Goal: Task Accomplishment & Management: Manage account settings

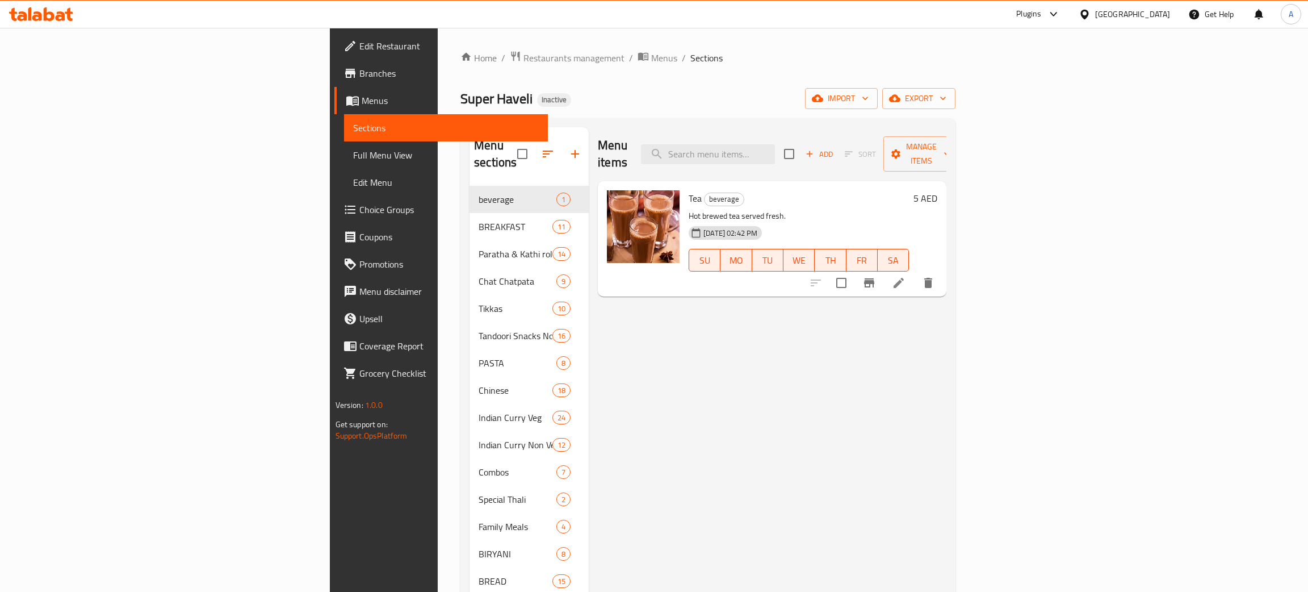
click at [1133, 10] on div "[GEOGRAPHIC_DATA]" at bounding box center [1132, 14] width 75 height 12
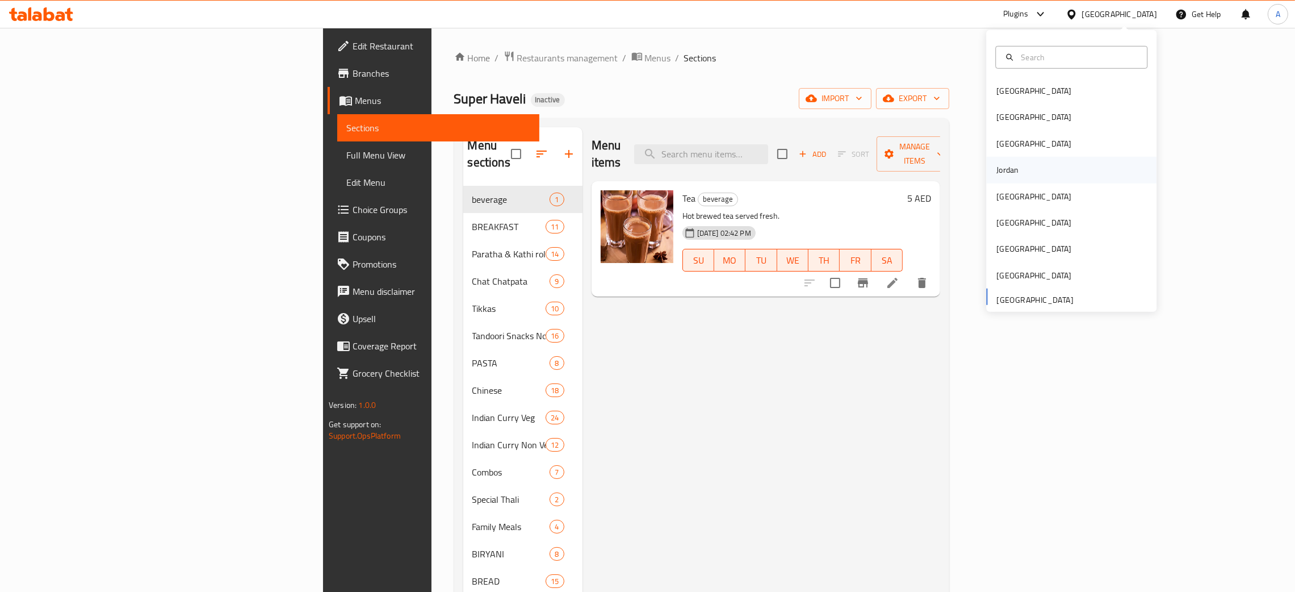
click at [1027, 175] on div "Jordan" at bounding box center [1071, 170] width 170 height 26
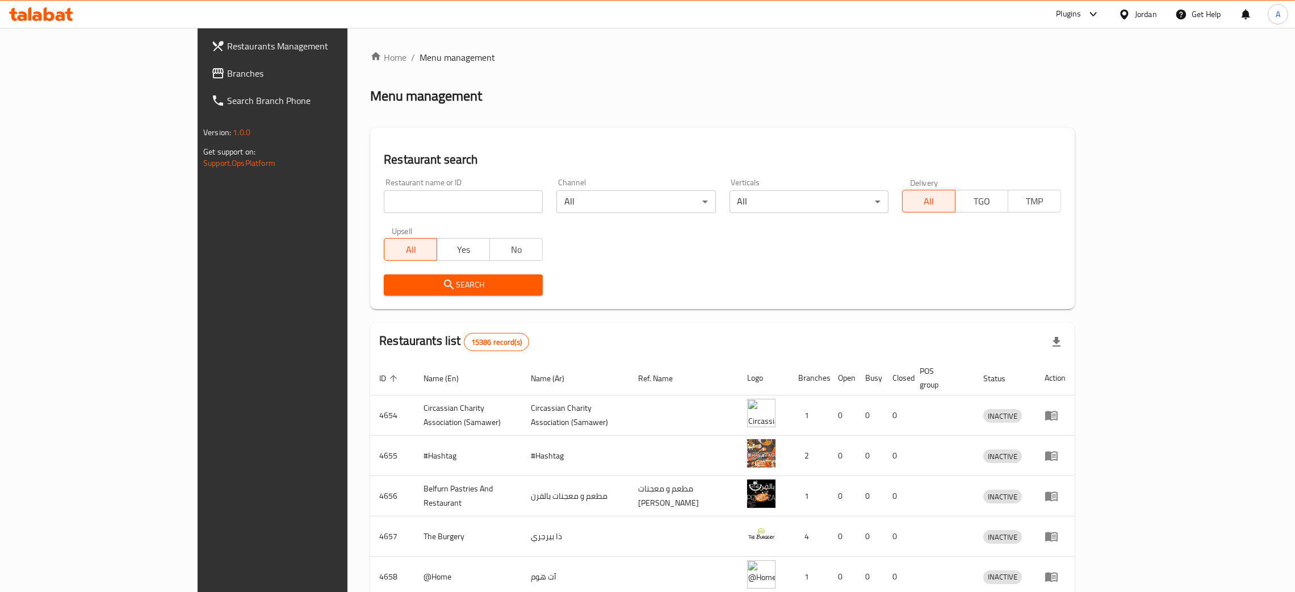
click at [384, 202] on input "search" at bounding box center [463, 201] width 159 height 23
paste input "Account Name Salalah Chicken"
click button "Search" at bounding box center [463, 284] width 159 height 21
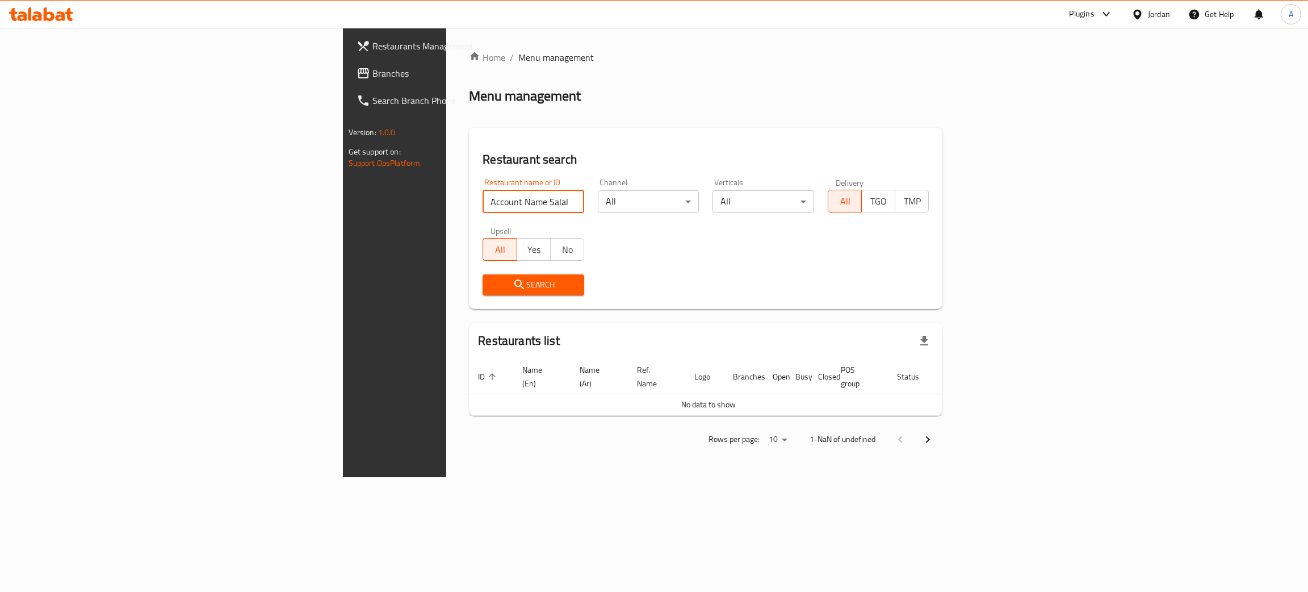
drag, startPoint x: 388, startPoint y: 199, endPoint x: 244, endPoint y: 203, distance: 144.2
click at [469, 203] on div "Restaurant search Restaurant name or ID Account Name Salalah Chicken Restaurant…" at bounding box center [705, 218] width 473 height 181
paste input "search"
drag, startPoint x: 318, startPoint y: 197, endPoint x: 276, endPoint y: 203, distance: 42.5
click at [483, 203] on input "Account Name Salalah Chicken" at bounding box center [534, 201] width 102 height 23
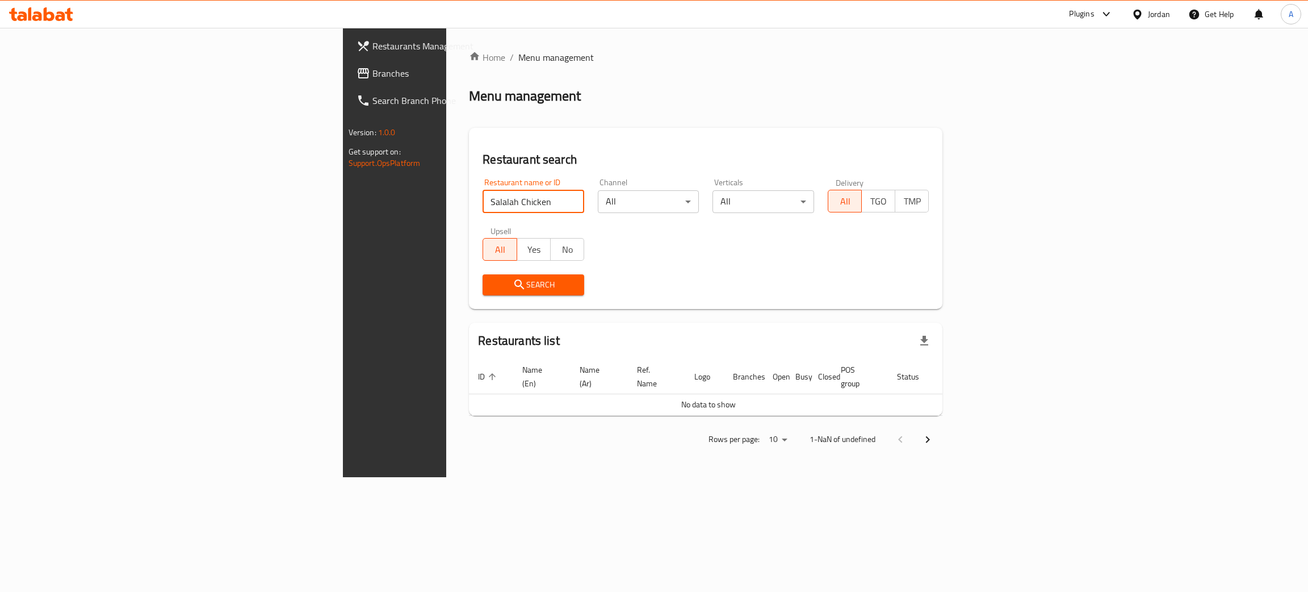
type input "Salalah Chicken"
click button "Search" at bounding box center [534, 284] width 102 height 21
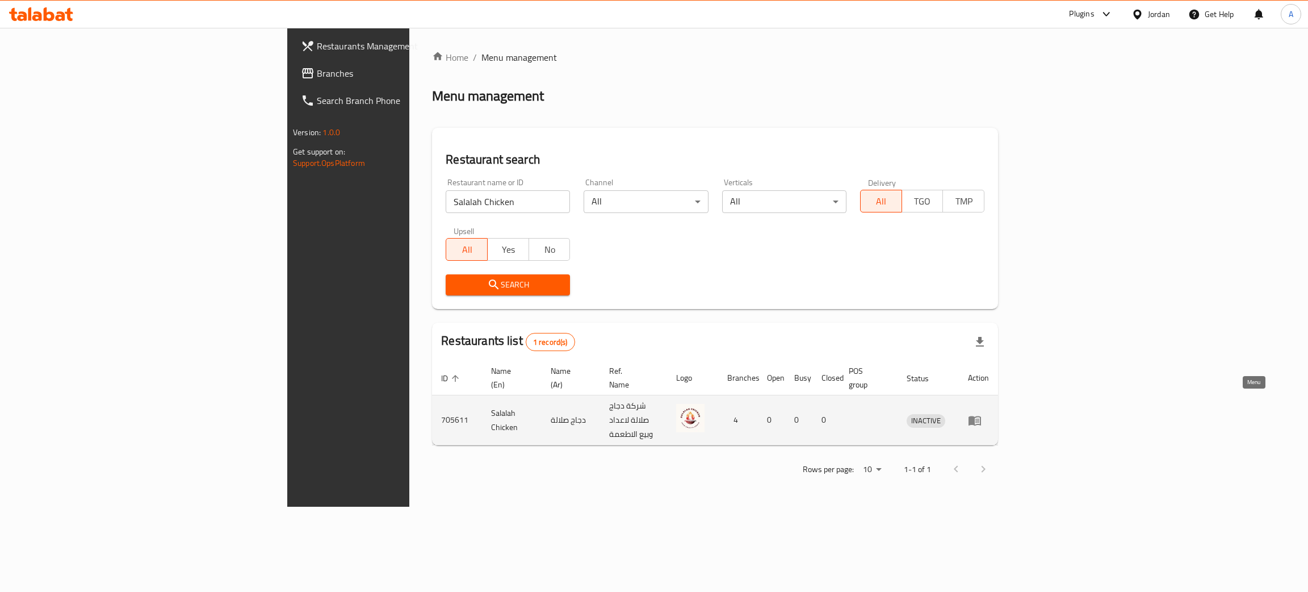
click at [982, 413] on icon "enhanced table" at bounding box center [975, 420] width 14 height 14
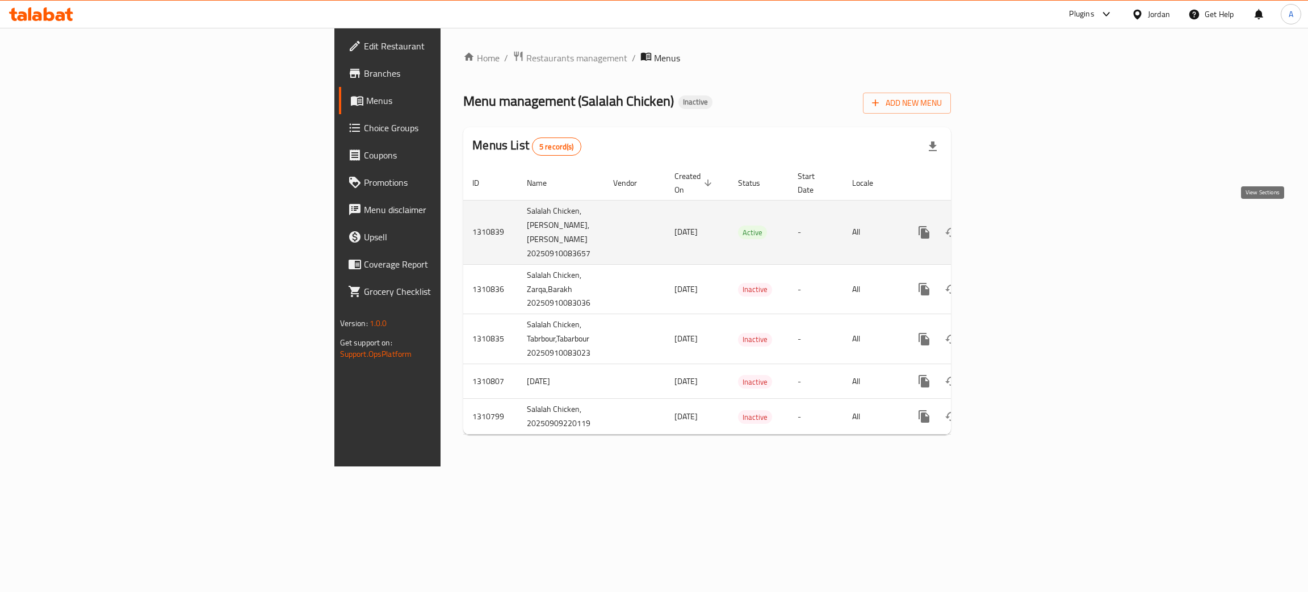
click at [1013, 225] on icon "enhanced table" at bounding box center [1006, 232] width 14 height 14
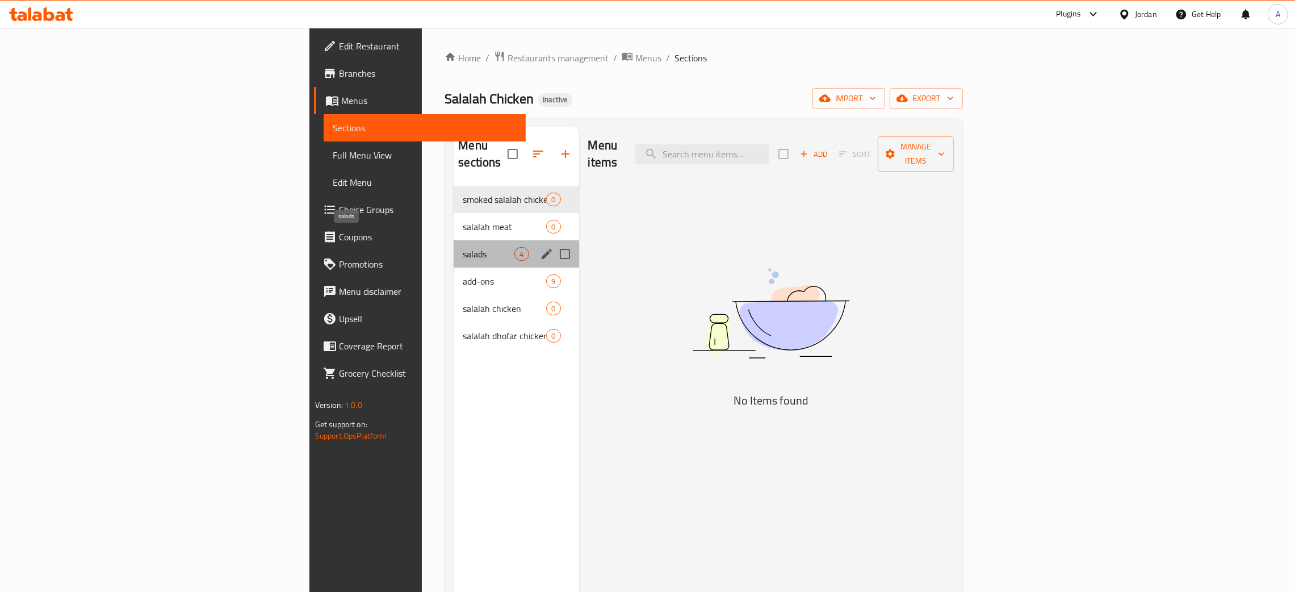
click at [463, 247] on span "salads" at bounding box center [489, 254] width 52 height 14
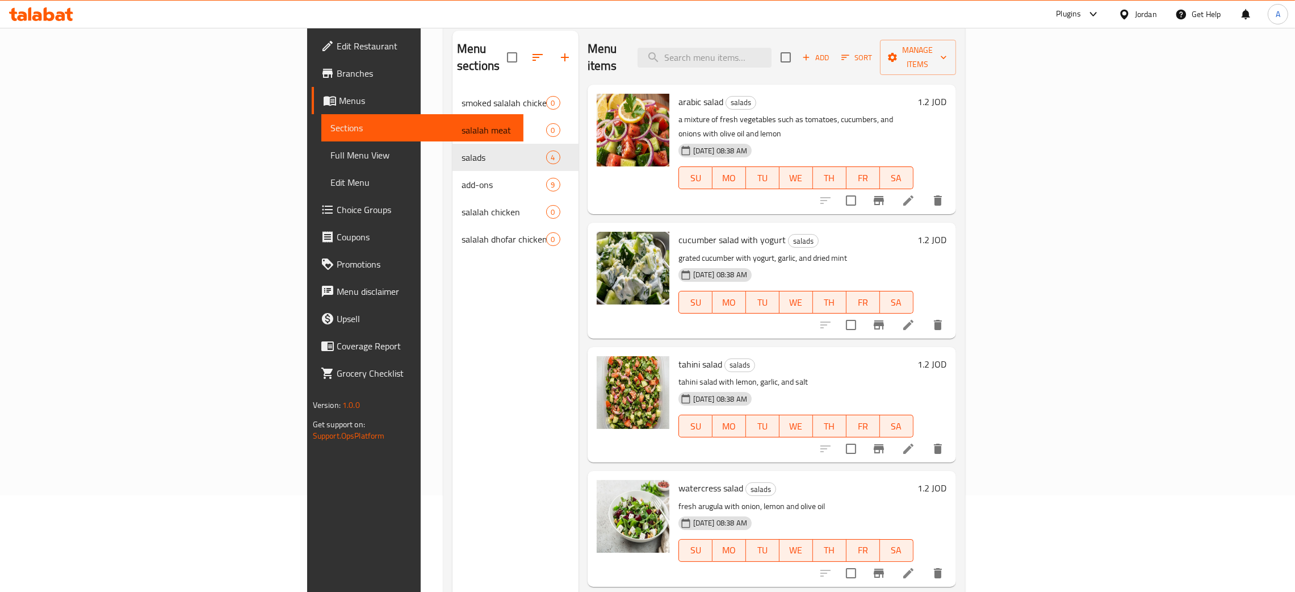
scroll to position [160, 0]
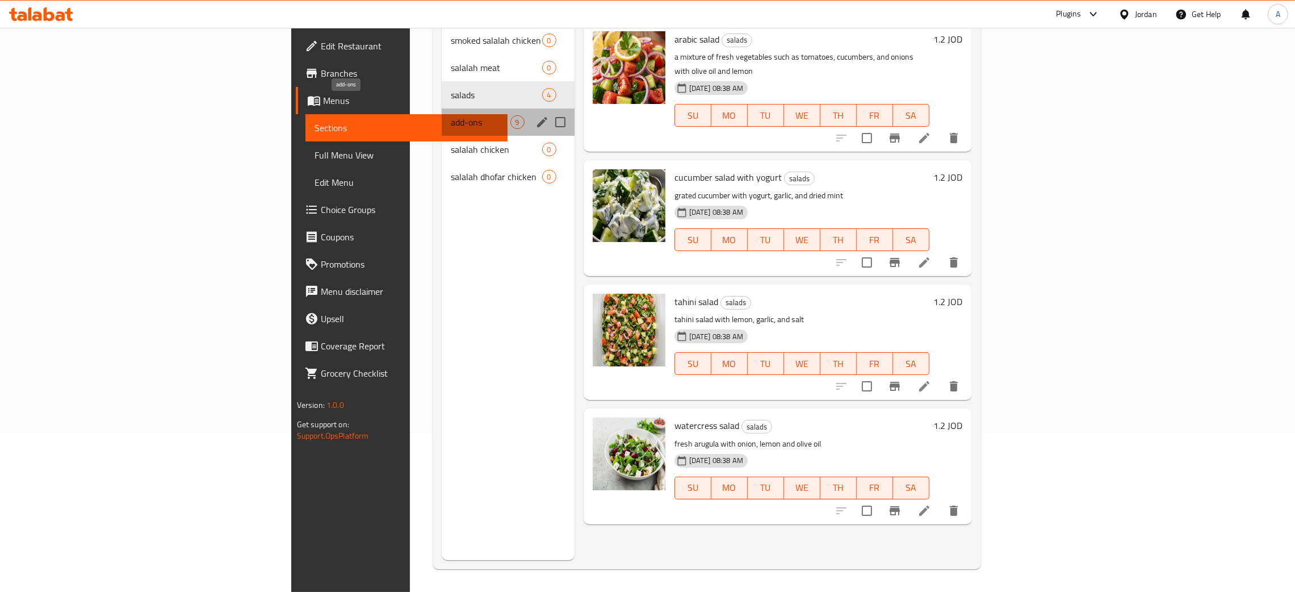
click at [451, 115] on span "add-ons" at bounding box center [480, 122] width 59 height 14
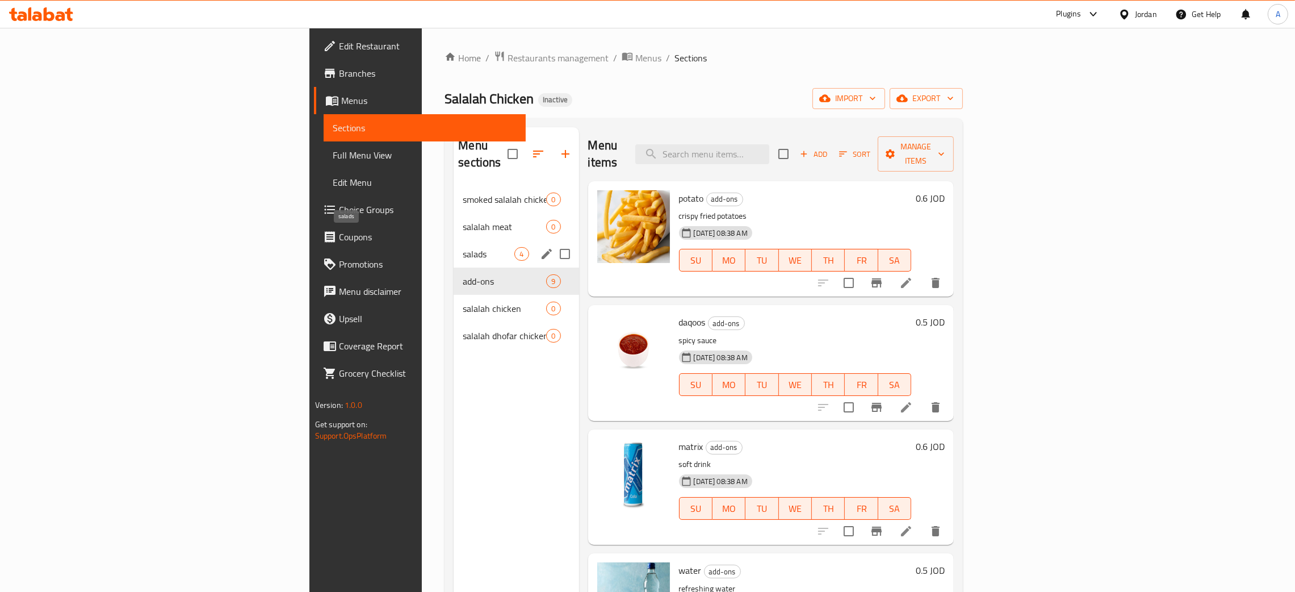
click at [463, 247] on span "salads" at bounding box center [489, 254] width 52 height 14
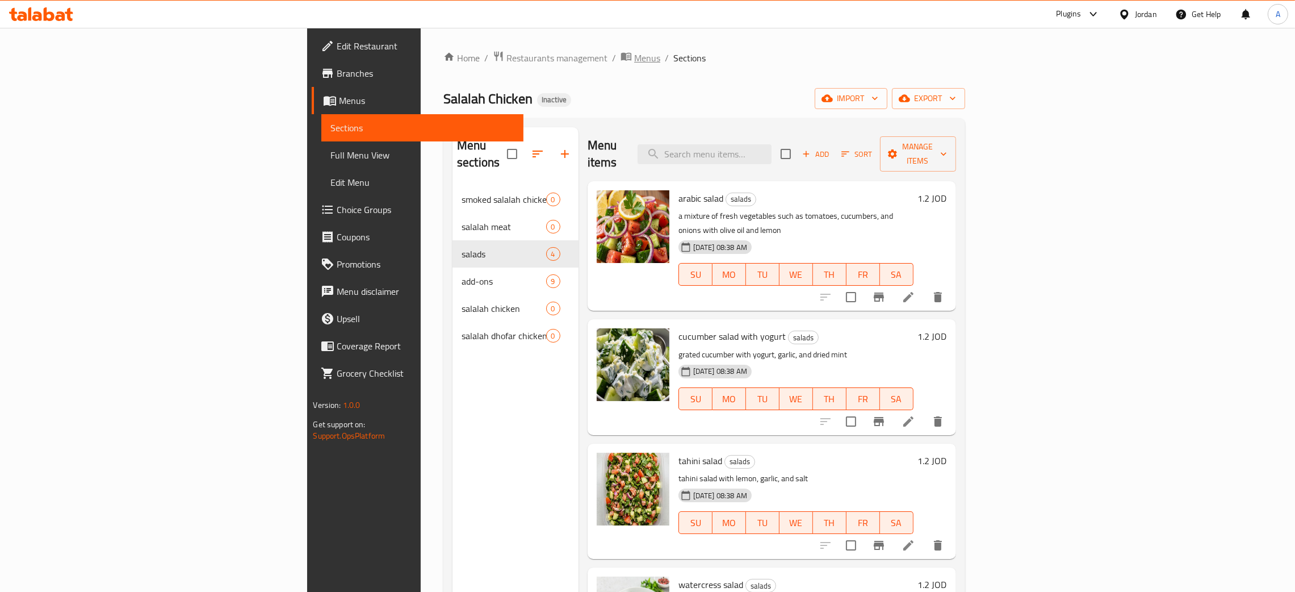
click at [634, 56] on span "Menus" at bounding box center [647, 58] width 26 height 14
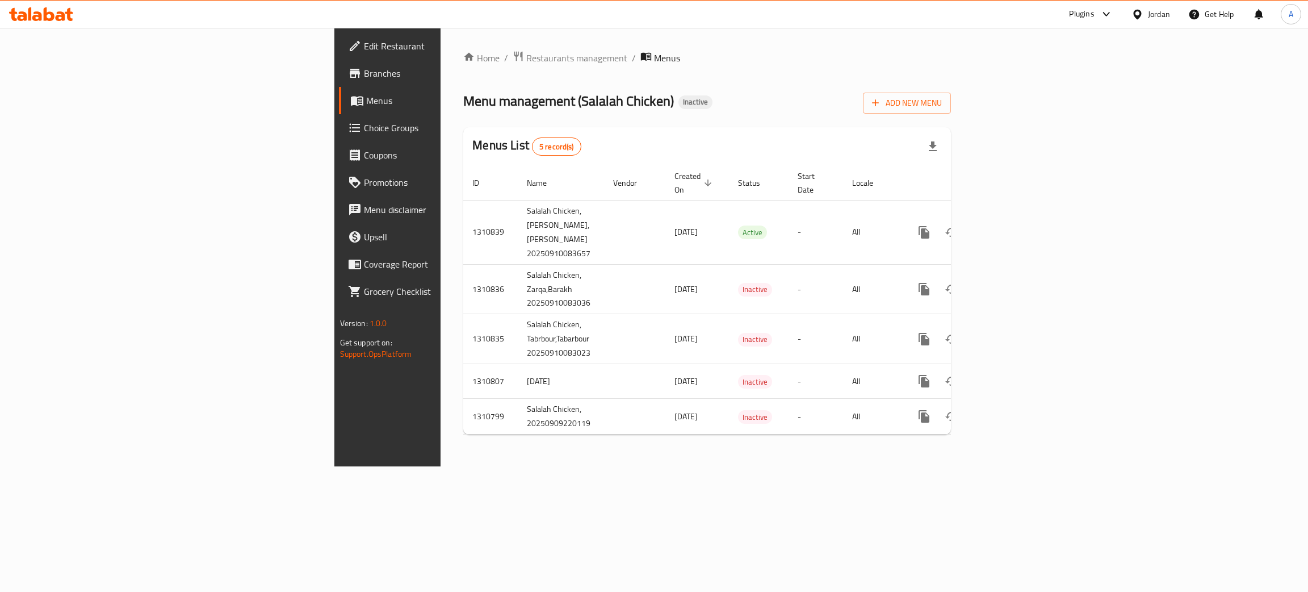
click at [364, 42] on span "Edit Restaurant" at bounding box center [454, 46] width 180 height 14
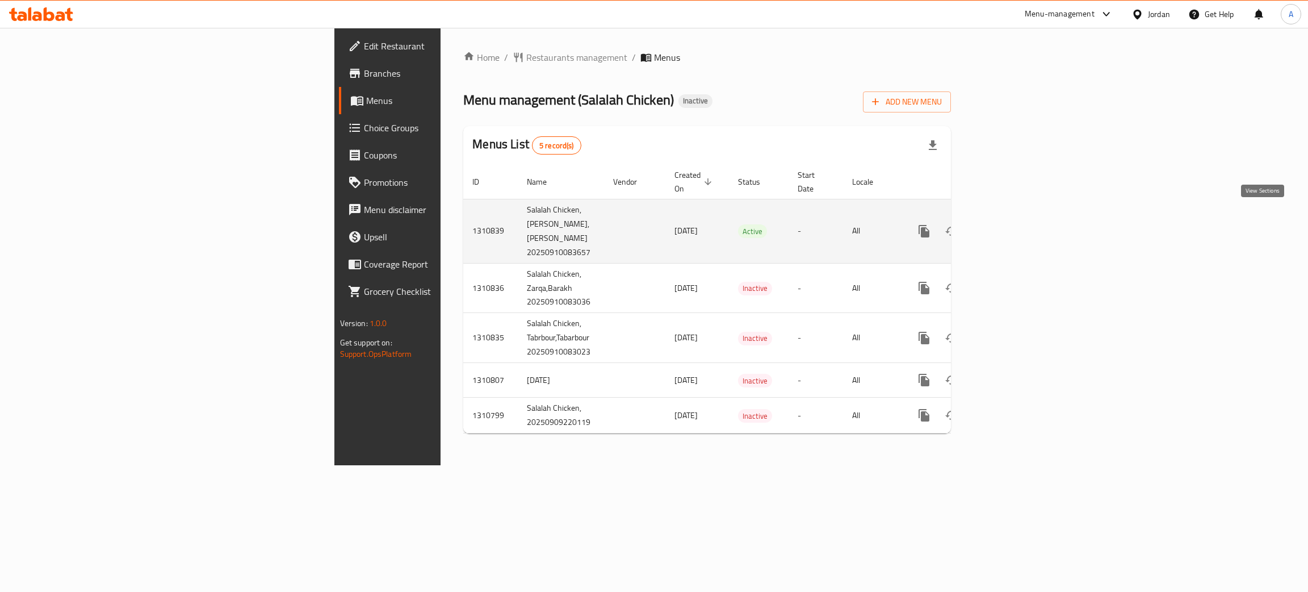
click at [1013, 224] on icon "enhanced table" at bounding box center [1006, 231] width 14 height 14
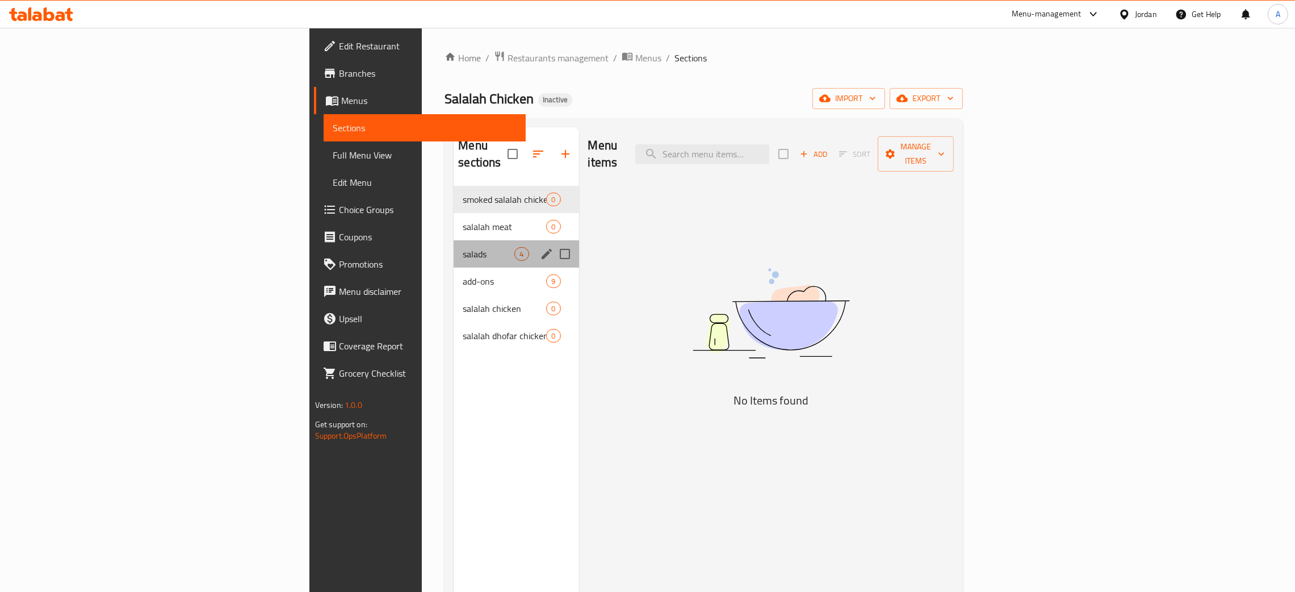
click at [454, 248] on div "salads 4" at bounding box center [516, 253] width 125 height 27
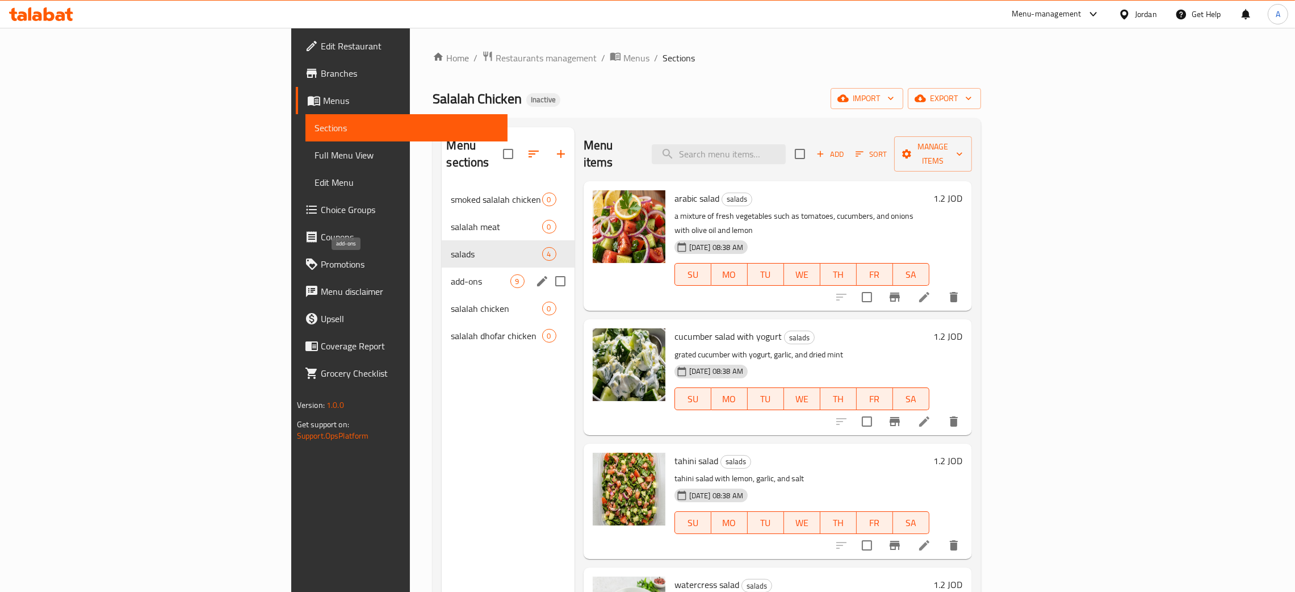
click at [451, 274] on span "add-ons" at bounding box center [480, 281] width 59 height 14
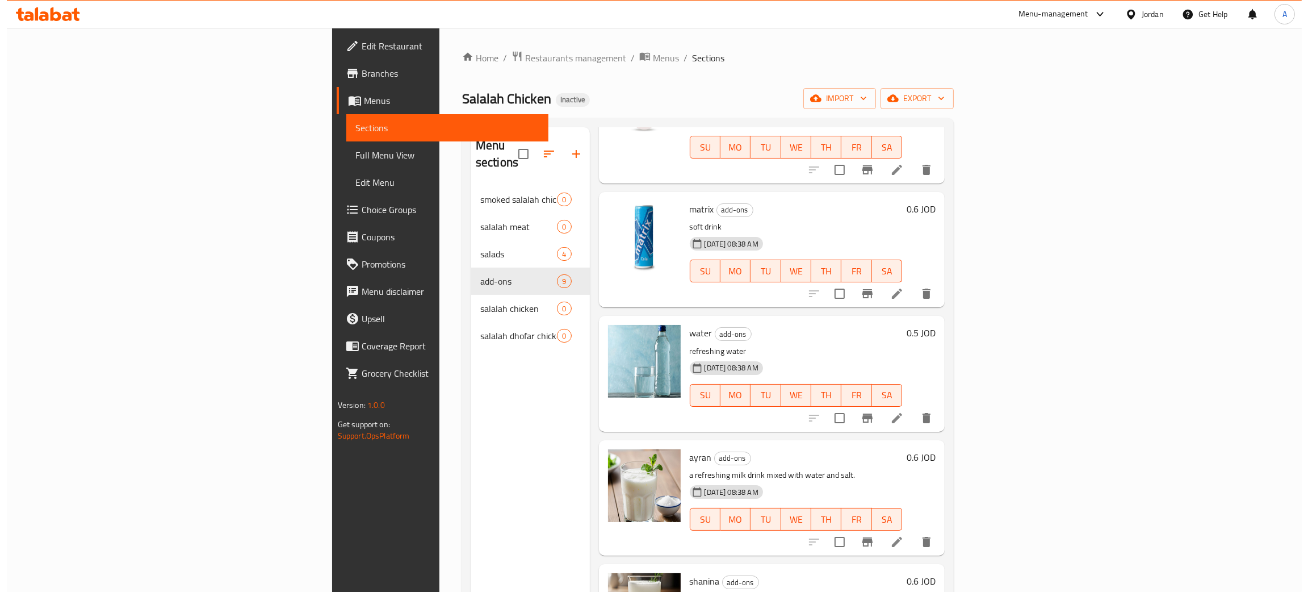
scroll to position [425, 0]
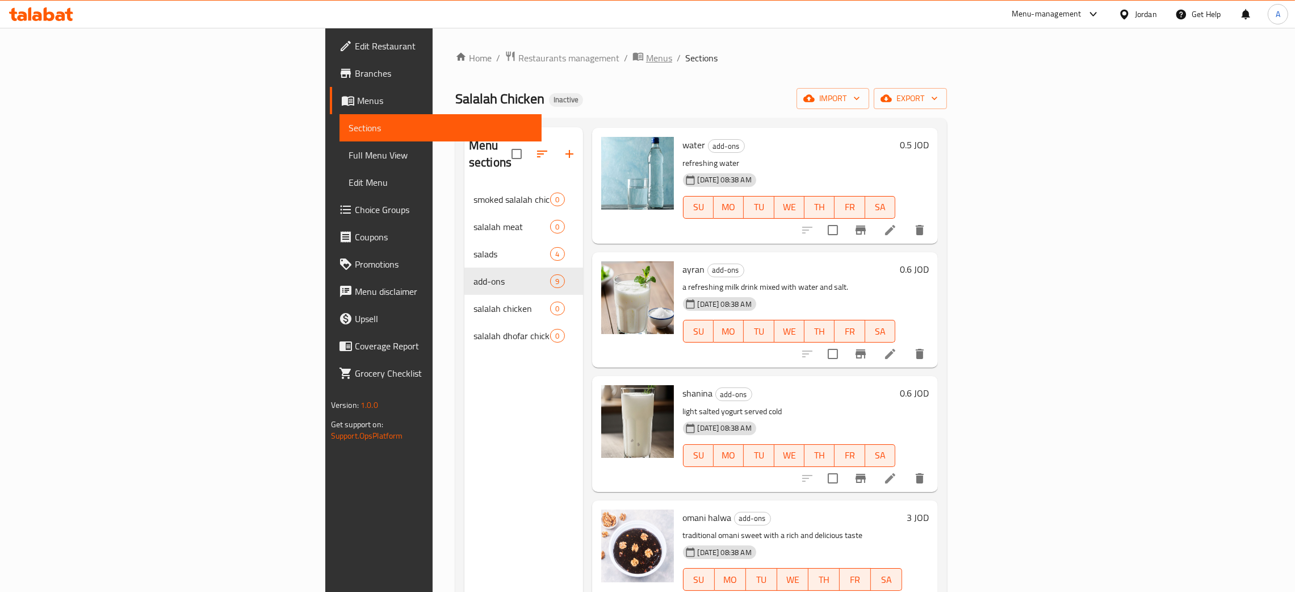
click at [646, 57] on span "Menus" at bounding box center [659, 58] width 26 height 14
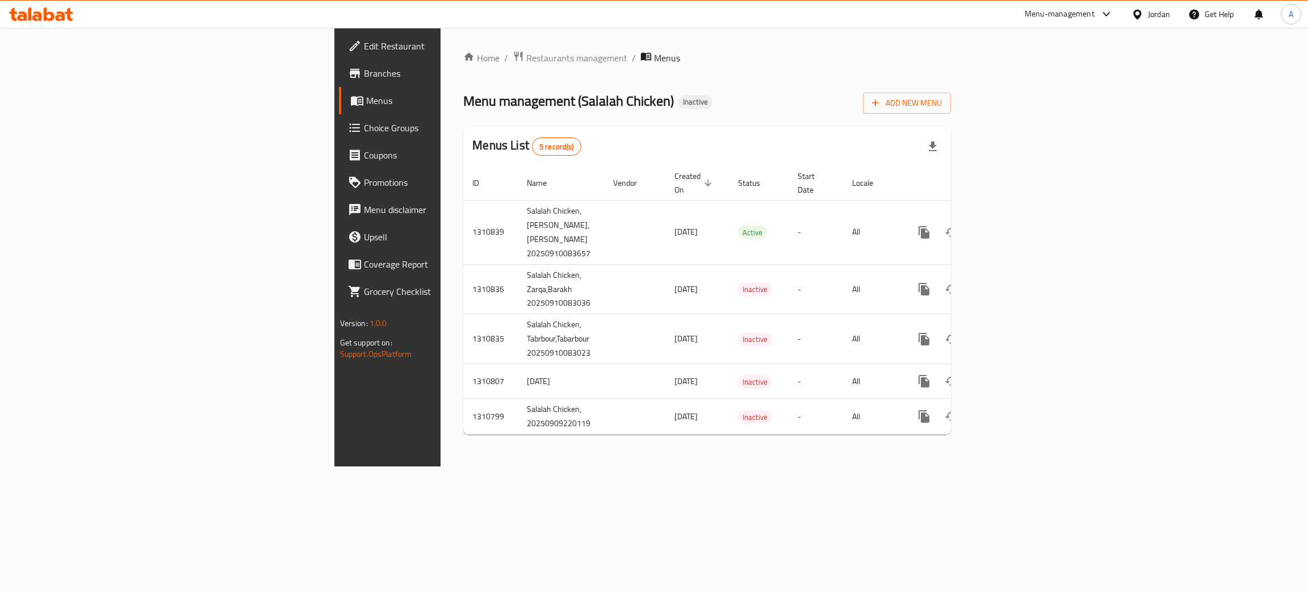
click at [364, 78] on span "Branches" at bounding box center [454, 73] width 180 height 14
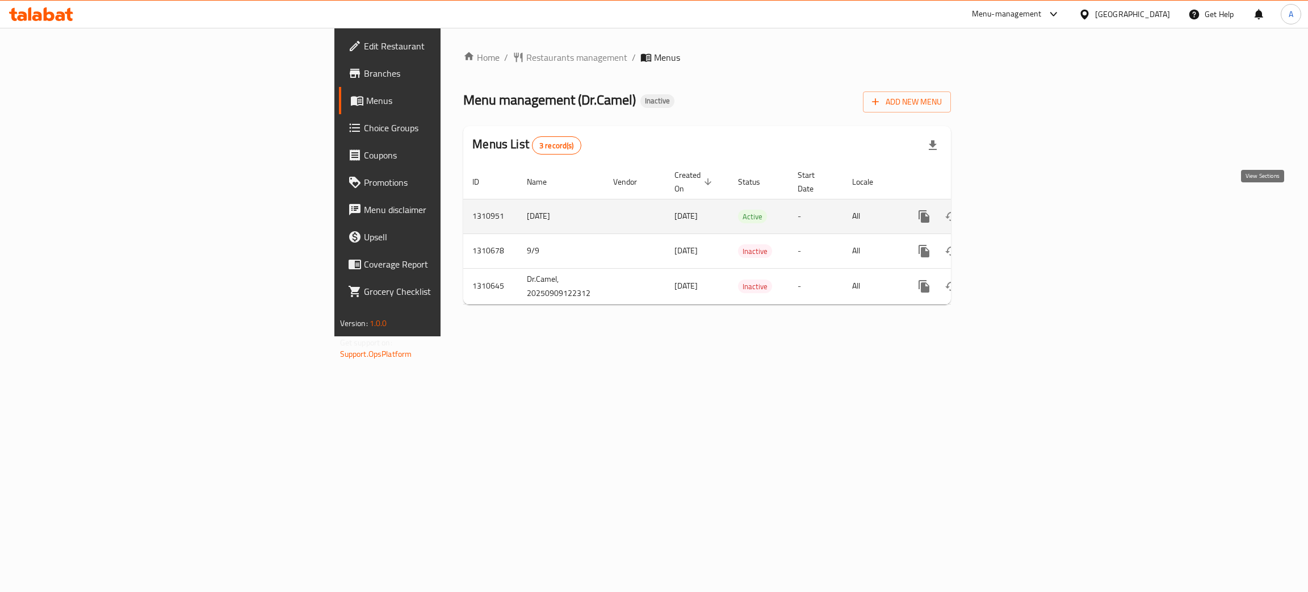
click at [1013, 209] on icon "enhanced table" at bounding box center [1006, 216] width 14 height 14
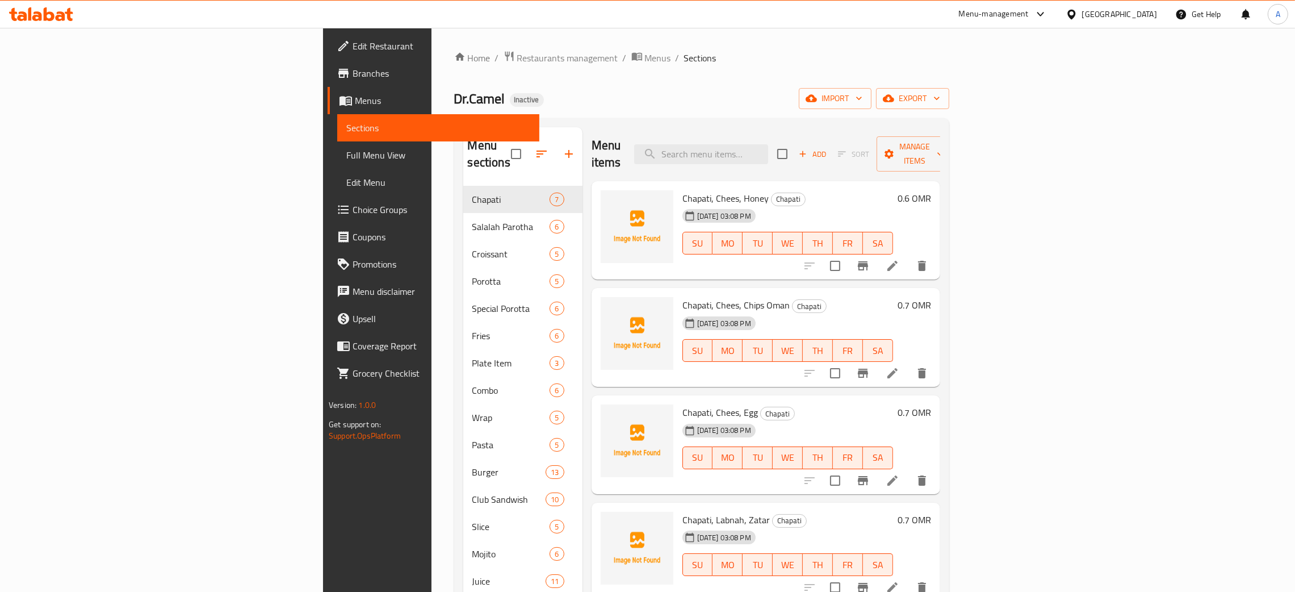
scroll to position [185, 0]
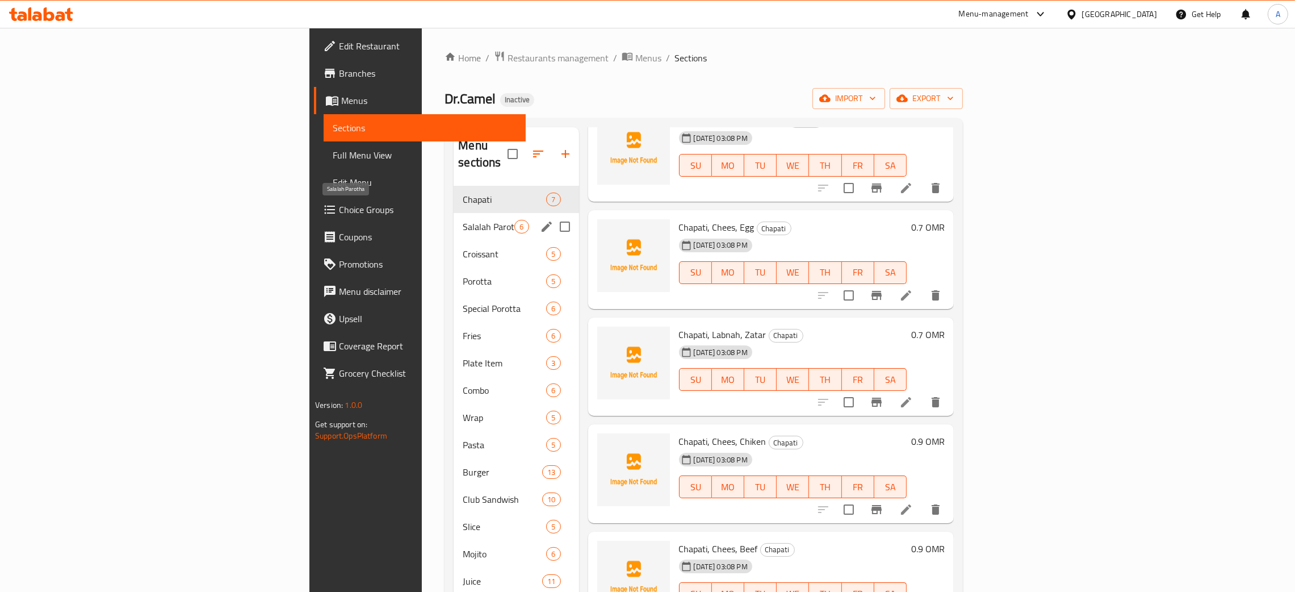
click at [463, 220] on span "Salalah Parotha" at bounding box center [489, 227] width 52 height 14
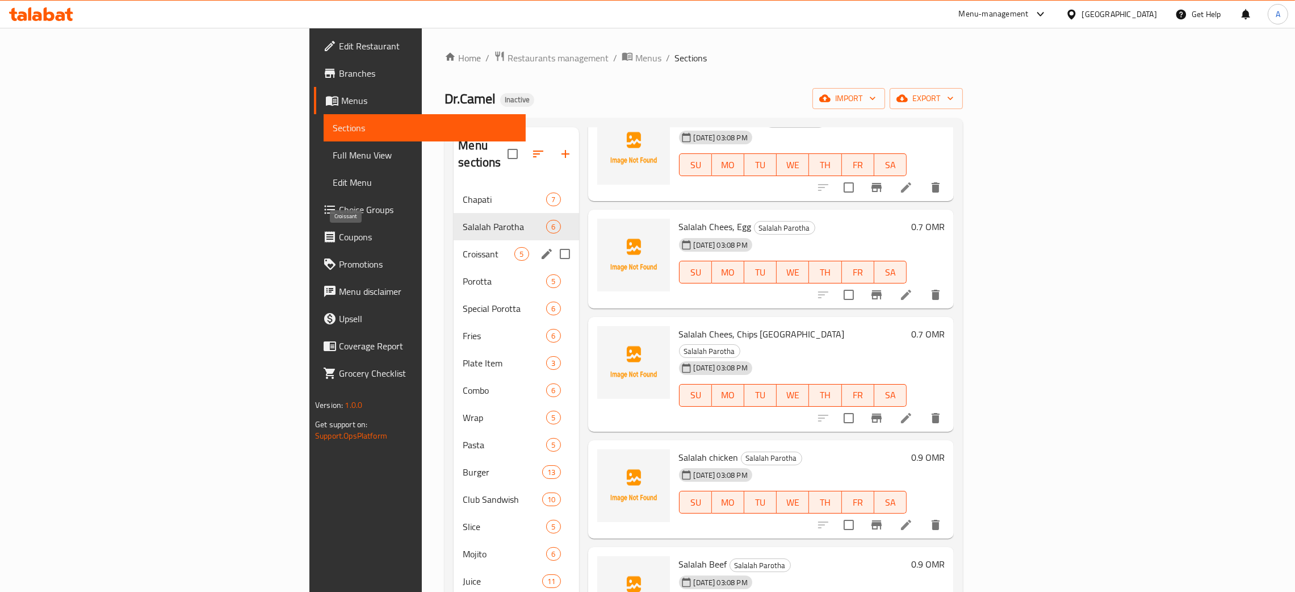
click at [463, 247] on span "Croissant" at bounding box center [489, 254] width 52 height 14
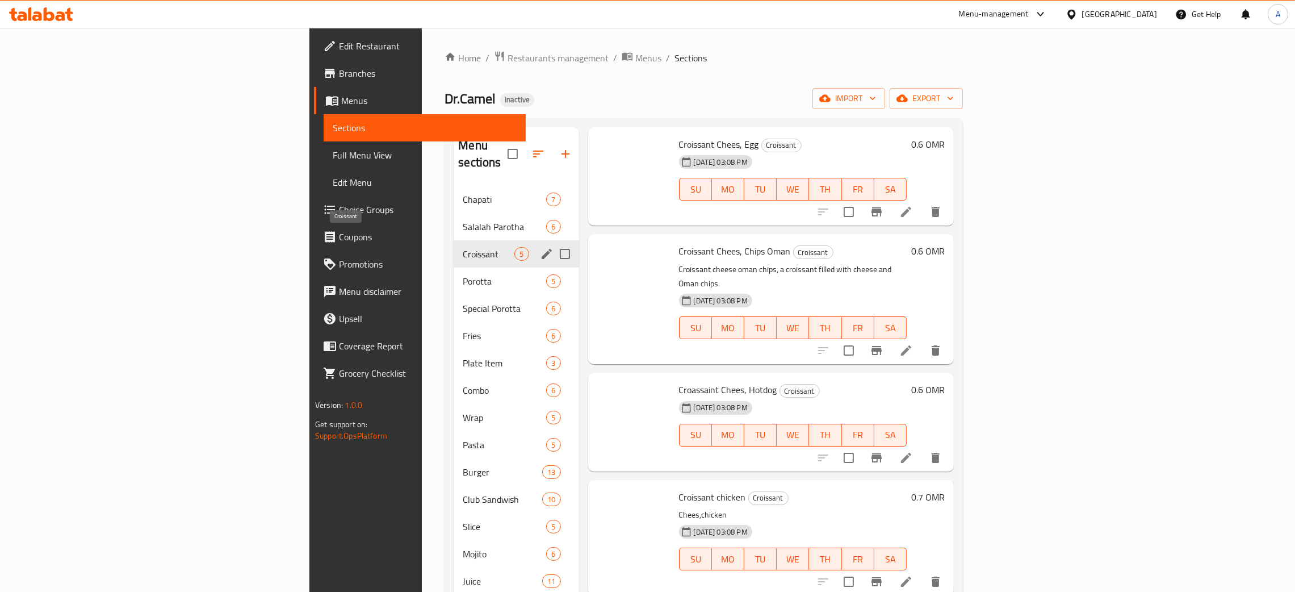
scroll to position [22, 0]
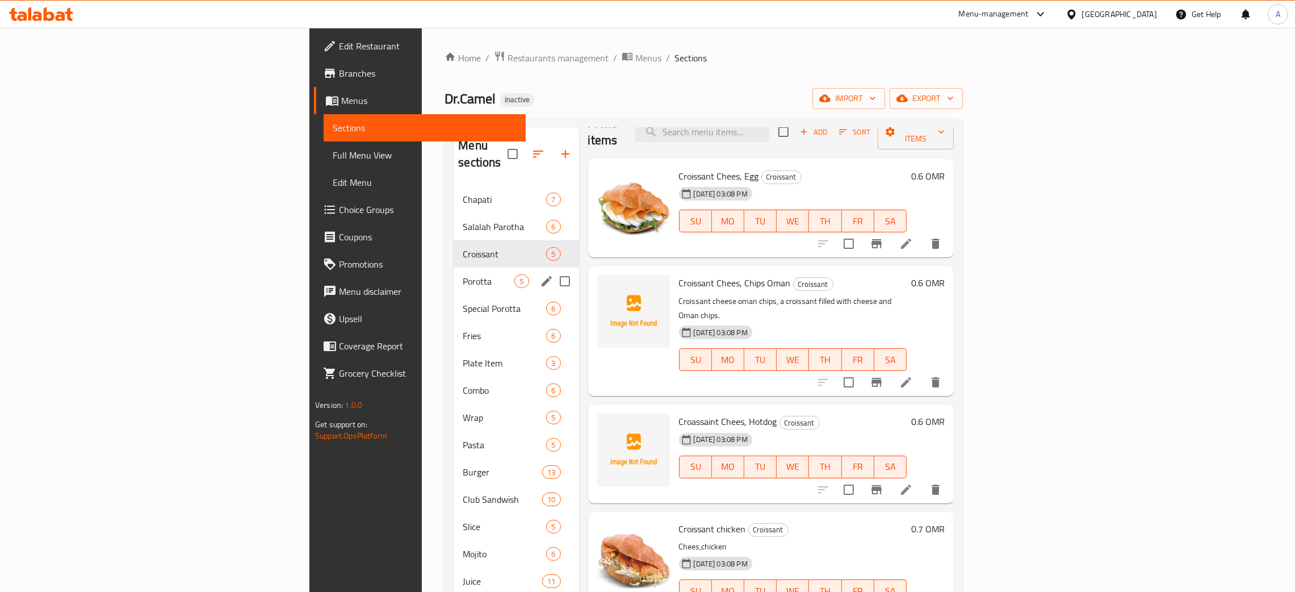
click at [454, 274] on div "Porotta 5" at bounding box center [516, 280] width 125 height 27
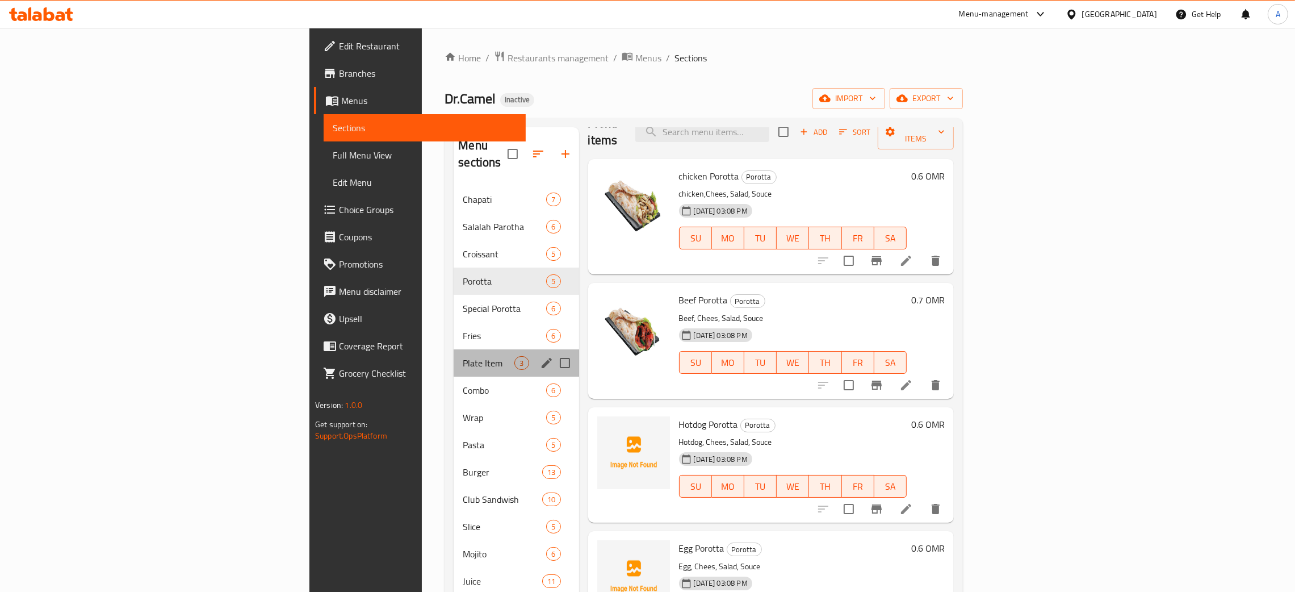
click at [454, 349] on div "Plate Item 3" at bounding box center [516, 362] width 125 height 27
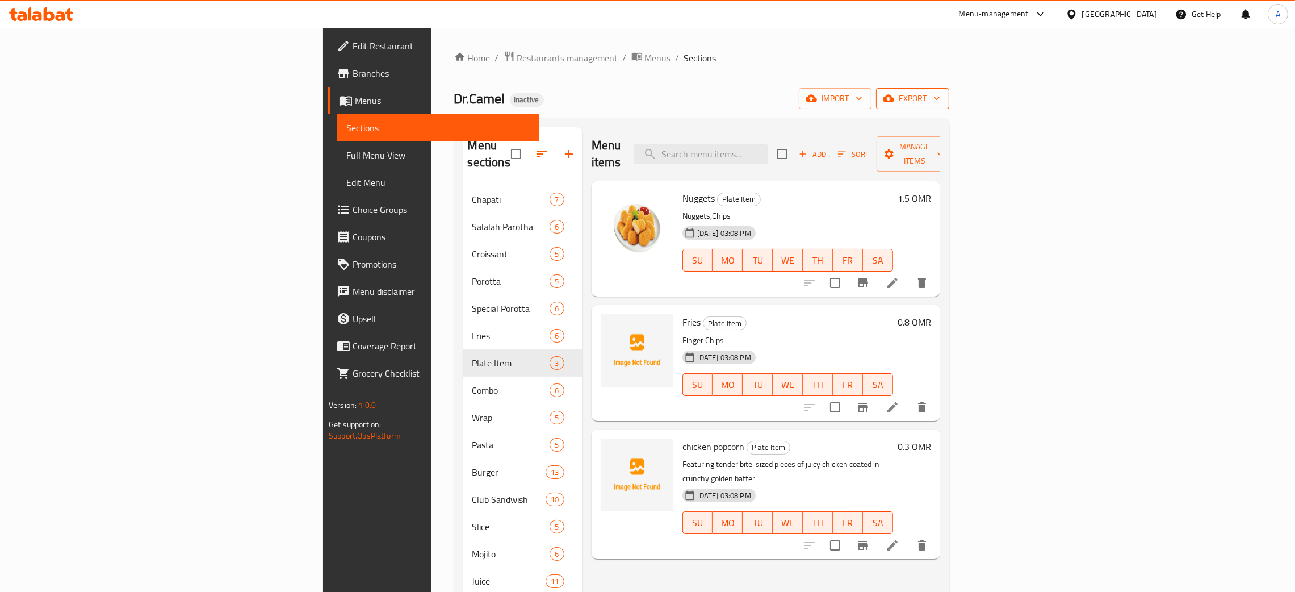
click at [940, 98] on icon "button" at bounding box center [937, 98] width 6 height 3
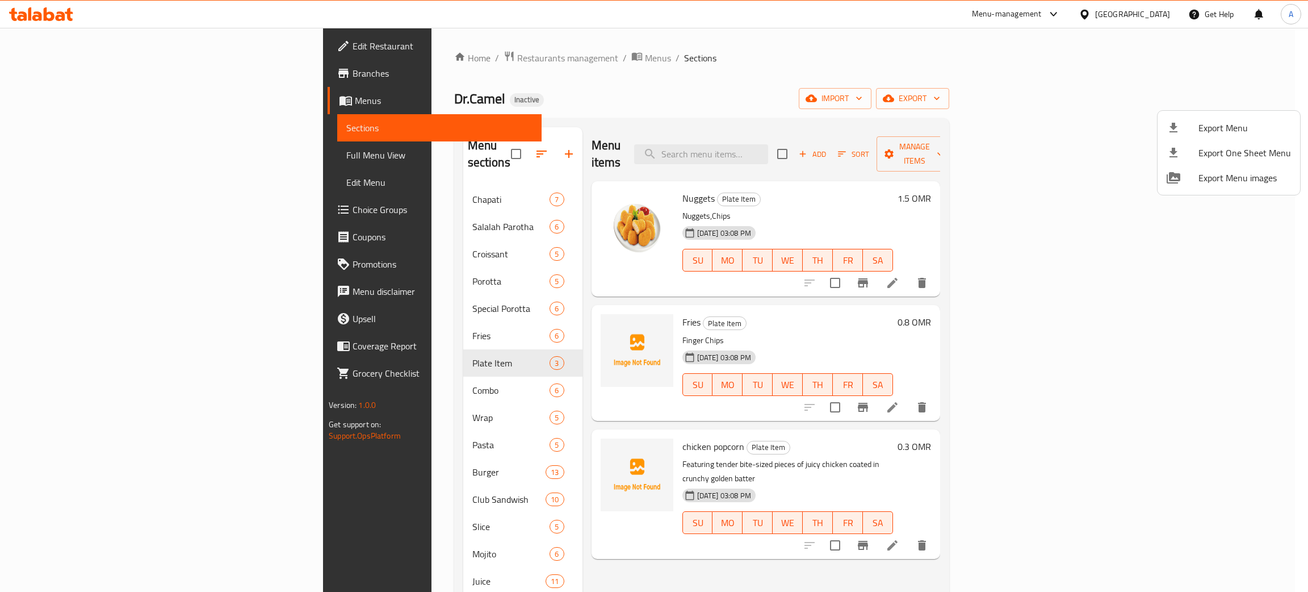
click at [1221, 115] on li "Export Menu" at bounding box center [1228, 127] width 142 height 25
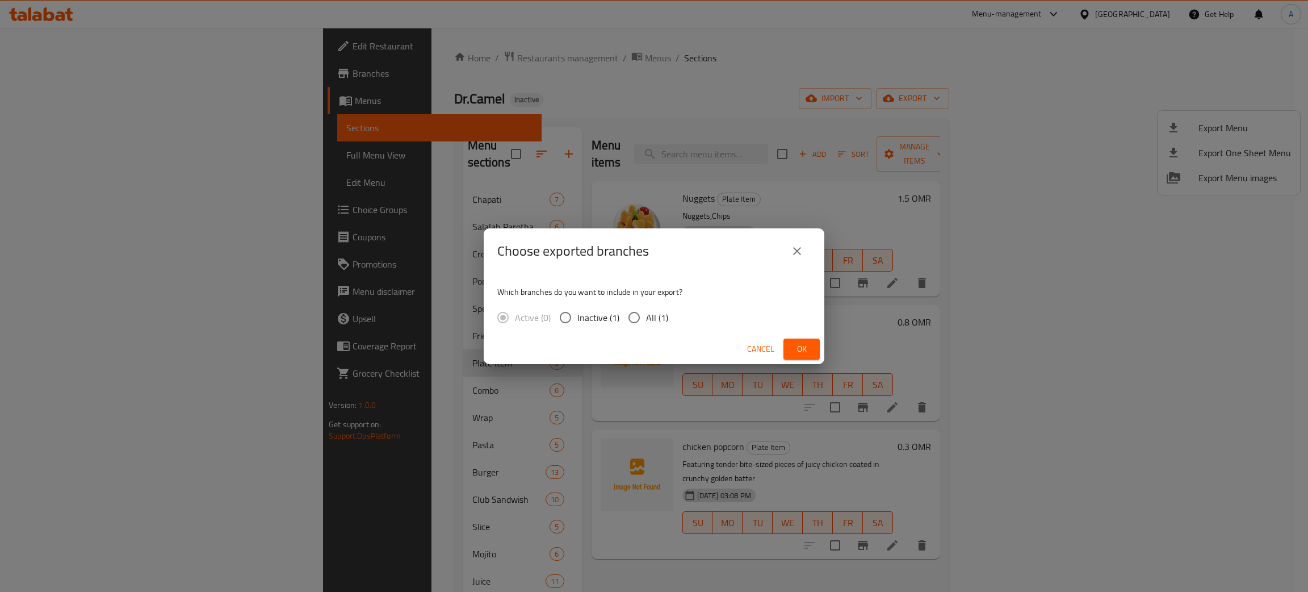
click at [794, 344] on span "Ok" at bounding box center [801, 349] width 18 height 14
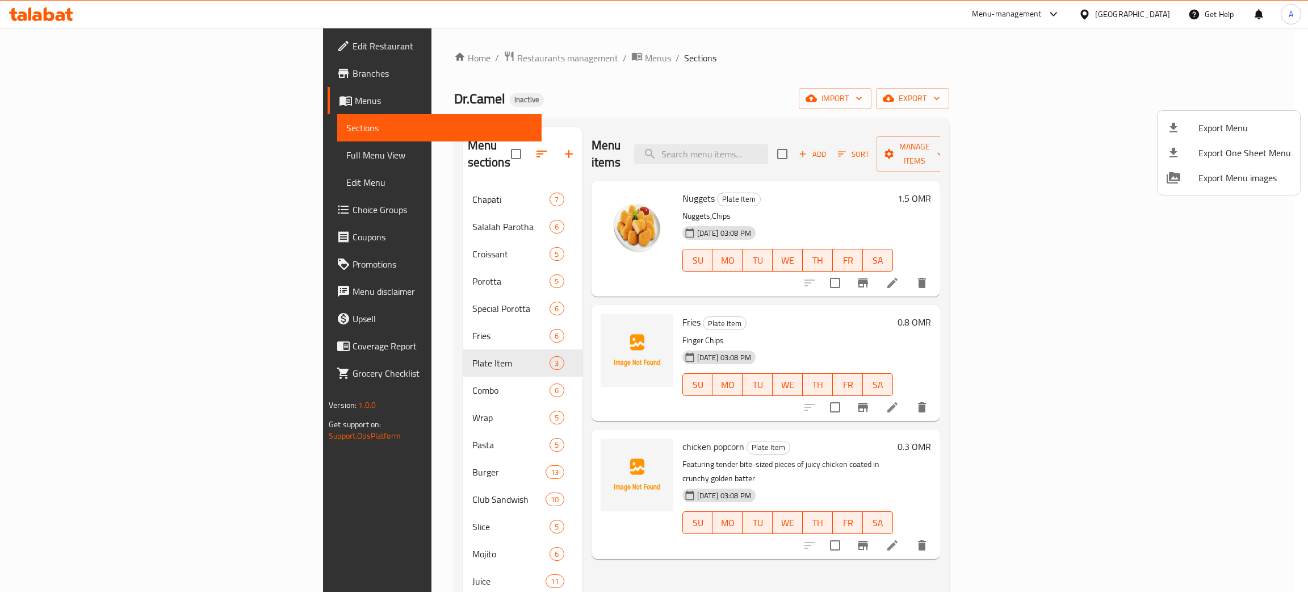
click at [945, 136] on div at bounding box center [654, 296] width 1308 height 592
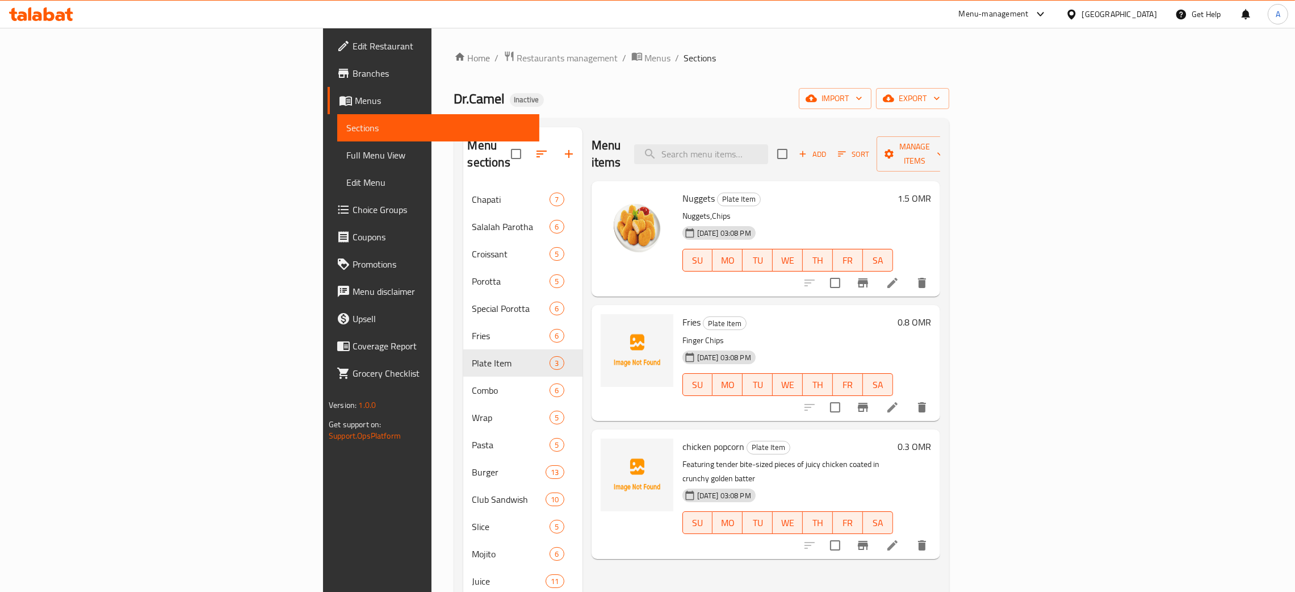
click at [1143, 14] on div "[GEOGRAPHIC_DATA]" at bounding box center [1119, 14] width 75 height 12
click at [1000, 122] on div "[GEOGRAPHIC_DATA]" at bounding box center [1033, 117] width 75 height 12
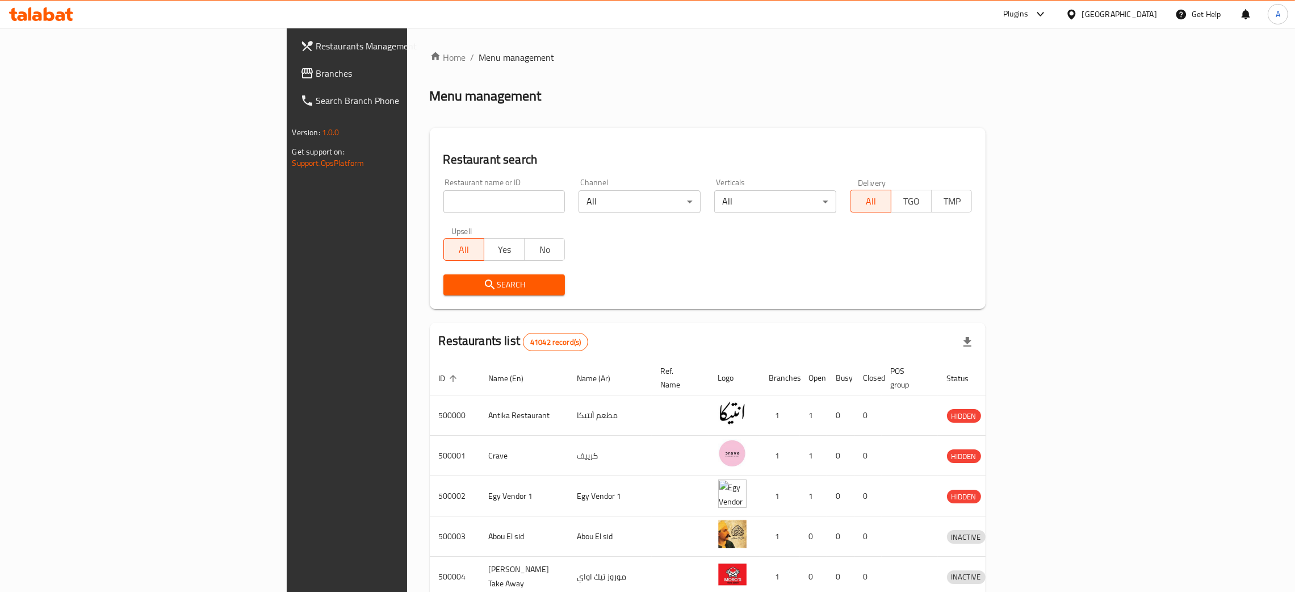
click at [443, 204] on input "search" at bounding box center [504, 201] width 122 height 23
paste input "703332"
type input "703332"
click button "Search" at bounding box center [504, 284] width 122 height 21
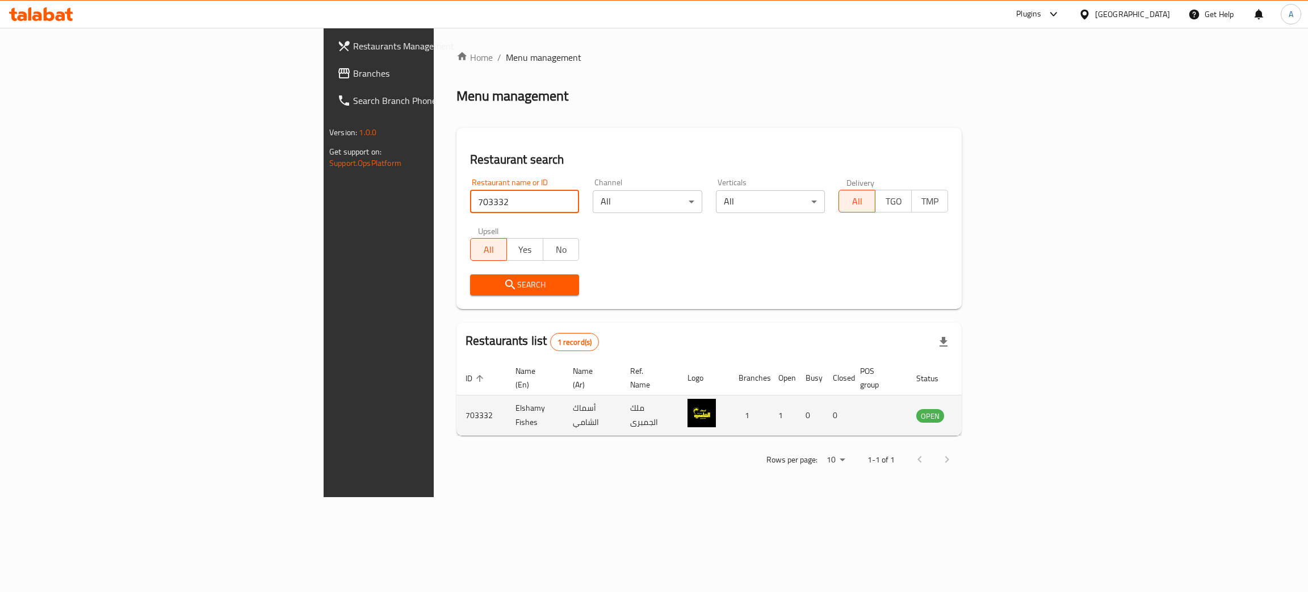
click at [989, 411] on icon "enhanced table" at bounding box center [982, 416] width 12 height 10
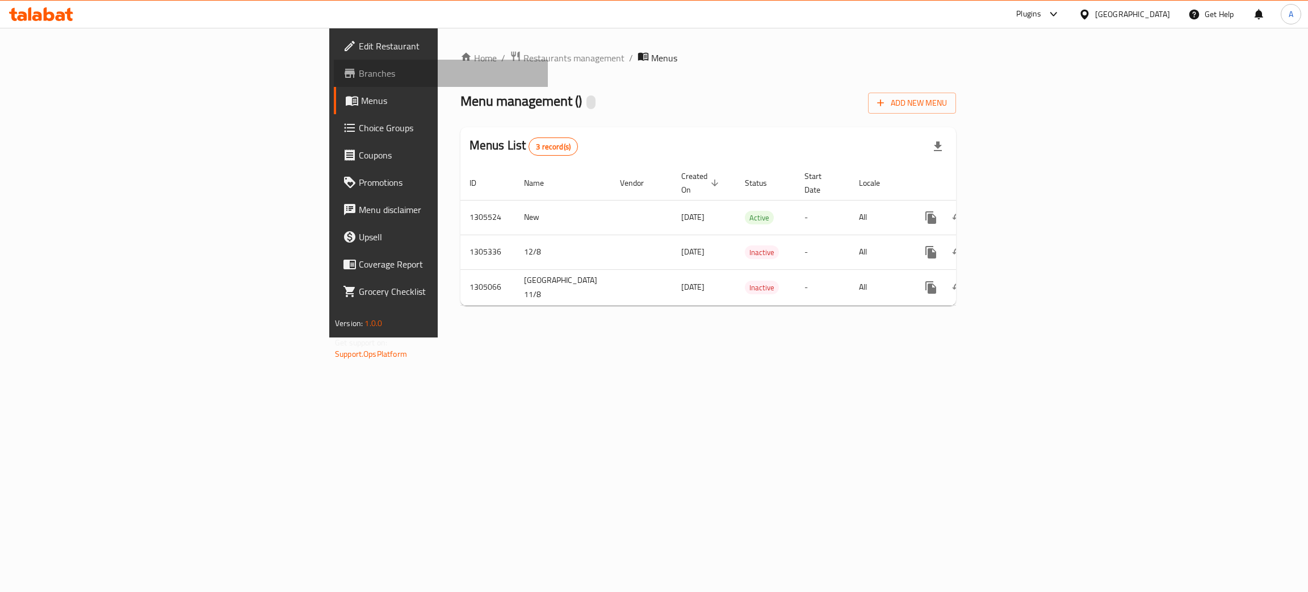
drag, startPoint x: 39, startPoint y: 70, endPoint x: 107, endPoint y: 70, distance: 68.7
click at [359, 70] on span "Branches" at bounding box center [449, 73] width 180 height 14
